Goal: Entertainment & Leisure: Consume media (video, audio)

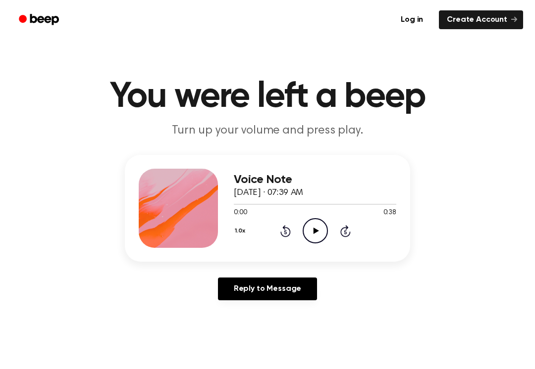
click at [311, 218] on div "0:00 0:38" at bounding box center [315, 213] width 162 height 10
click at [320, 231] on icon "Play Audio" at bounding box center [314, 230] width 25 height 25
click at [312, 247] on div "Voice Note [DATE] · 07:39 AM 0:08 0:38 Your browser does not support the [objec…" at bounding box center [315, 208] width 162 height 79
click at [342, 234] on icon at bounding box center [345, 231] width 10 height 12
click at [321, 238] on icon "Pause Audio" at bounding box center [314, 230] width 25 height 25
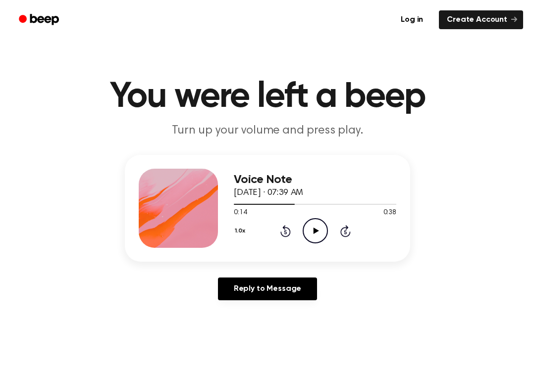
click at [286, 228] on icon at bounding box center [285, 231] width 10 height 12
click at [315, 234] on icon "Play Audio" at bounding box center [314, 230] width 25 height 25
click at [294, 226] on div "1.0x Rewind 5 seconds Pause Audio Skip 5 seconds" at bounding box center [315, 230] width 162 height 25
click at [323, 243] on icon "Pause Audio" at bounding box center [314, 230] width 25 height 25
click at [285, 227] on icon at bounding box center [285, 231] width 10 height 12
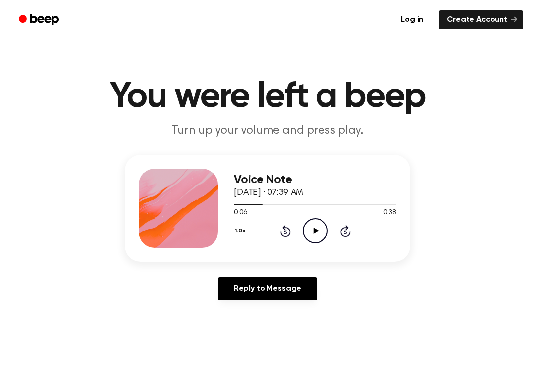
click at [309, 226] on icon "Play Audio" at bounding box center [314, 230] width 25 height 25
click at [301, 229] on div "1.0x Rewind 5 seconds Pause Audio Skip 5 seconds" at bounding box center [315, 230] width 162 height 25
click at [286, 225] on icon "Rewind 5 seconds" at bounding box center [285, 231] width 11 height 13
click at [287, 233] on icon "Rewind 5 seconds" at bounding box center [285, 231] width 11 height 13
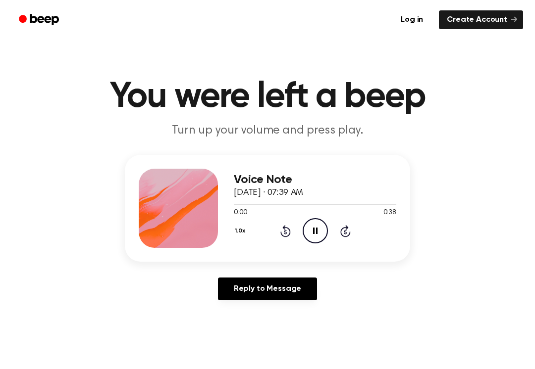
click at [287, 229] on icon at bounding box center [285, 231] width 10 height 12
click at [315, 225] on icon "Pause Audio" at bounding box center [314, 230] width 25 height 25
click at [315, 225] on icon "Play Audio" at bounding box center [314, 230] width 25 height 25
click at [316, 222] on icon "Pause Audio" at bounding box center [314, 230] width 25 height 25
click at [321, 229] on icon "Play Audio" at bounding box center [314, 230] width 25 height 25
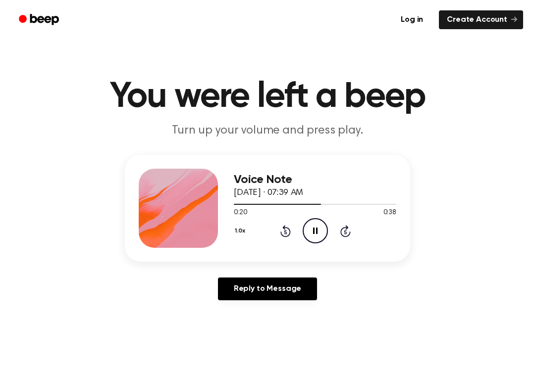
click at [322, 235] on icon "Pause Audio" at bounding box center [314, 230] width 25 height 25
click at [320, 229] on icon "Play Audio" at bounding box center [314, 230] width 25 height 25
click at [321, 231] on icon "Pause Audio" at bounding box center [314, 230] width 25 height 25
click at [303, 227] on circle at bounding box center [315, 231] width 24 height 24
click at [322, 234] on icon "Pause Audio" at bounding box center [314, 230] width 25 height 25
